Goal: Information Seeking & Learning: Find specific fact

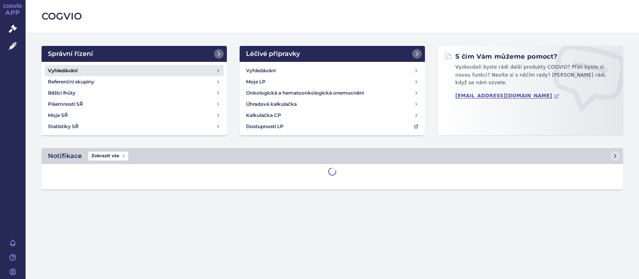
click at [71, 70] on h4 "Vyhledávání" at bounding box center [63, 71] width 30 height 8
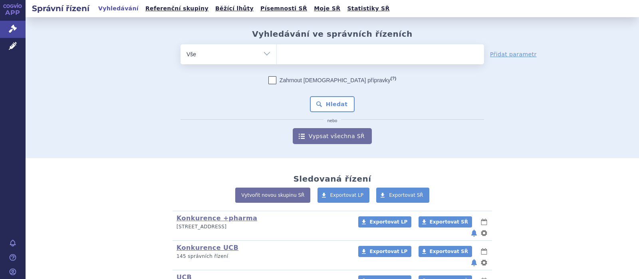
click at [300, 57] on ul at bounding box center [380, 52] width 207 height 17
click at [277, 57] on select at bounding box center [276, 54] width 0 height 20
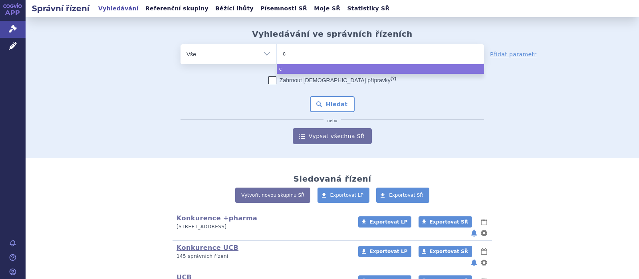
type input "cu"
type input "c"
type input "ci"
type input "cit"
type input "cita"
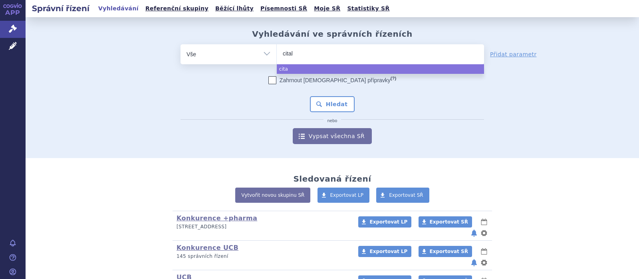
type input "citalo"
type input "citalop"
type input "citalopra"
type input "[MEDICAL_DATA]"
select select "[MEDICAL_DATA]"
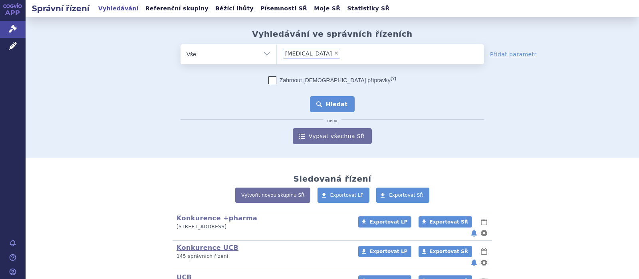
click at [333, 105] on button "Hledat" at bounding box center [332, 104] width 45 height 16
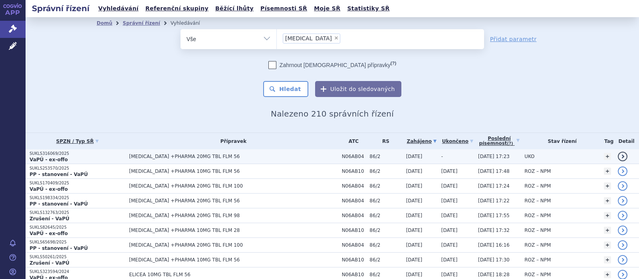
click at [187, 155] on span "CITALOPRAM +PHARMA 20MG TBL FLM 56" at bounding box center [229, 157] width 200 height 6
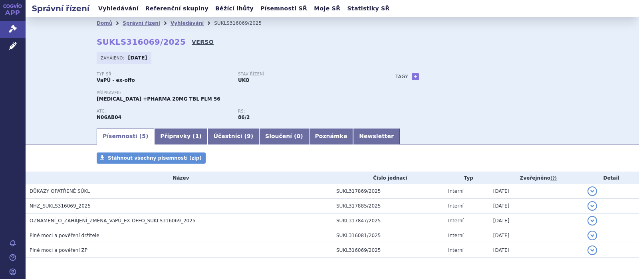
click at [192, 43] on link "VERSO" at bounding box center [203, 42] width 22 height 8
